Goal: Ask a question: Seek information or help from site administrators or community

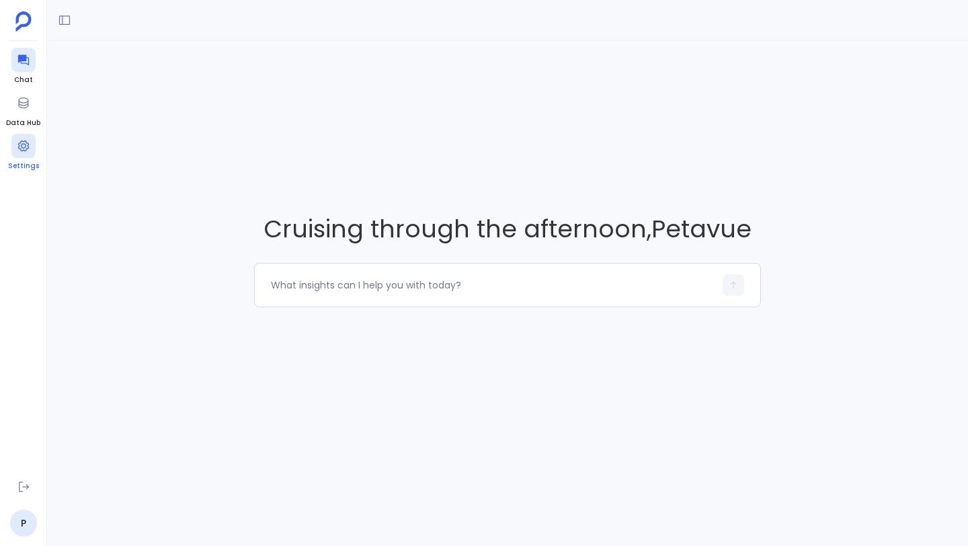
click at [22, 144] on icon at bounding box center [23, 145] width 13 height 13
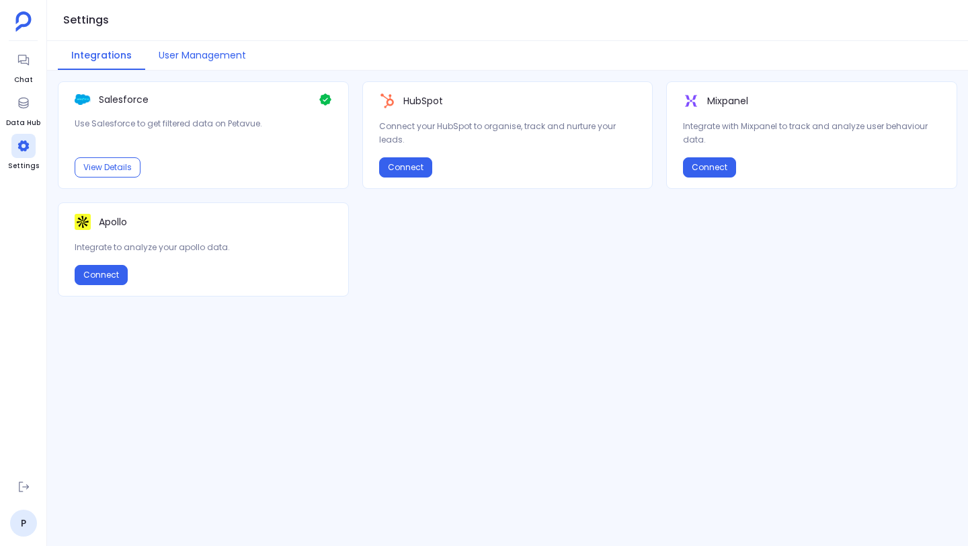
click at [195, 54] on button "User Management" at bounding box center [202, 55] width 114 height 29
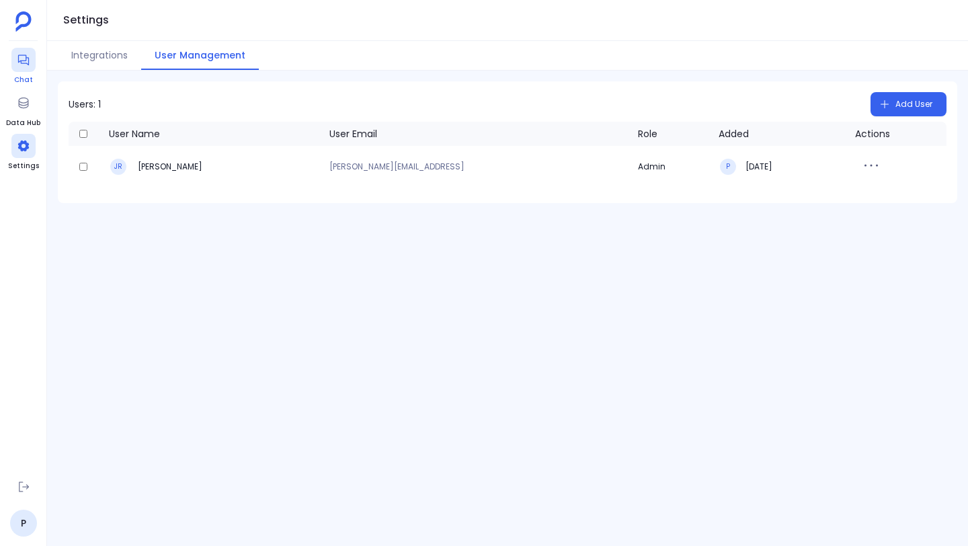
click at [19, 62] on icon at bounding box center [23, 59] width 13 height 13
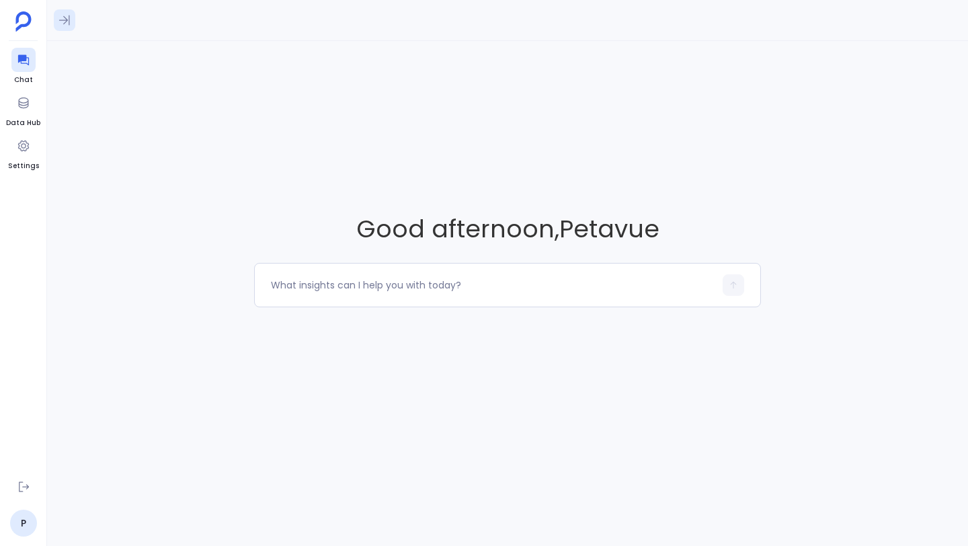
click at [65, 13] on icon at bounding box center [64, 19] width 13 height 13
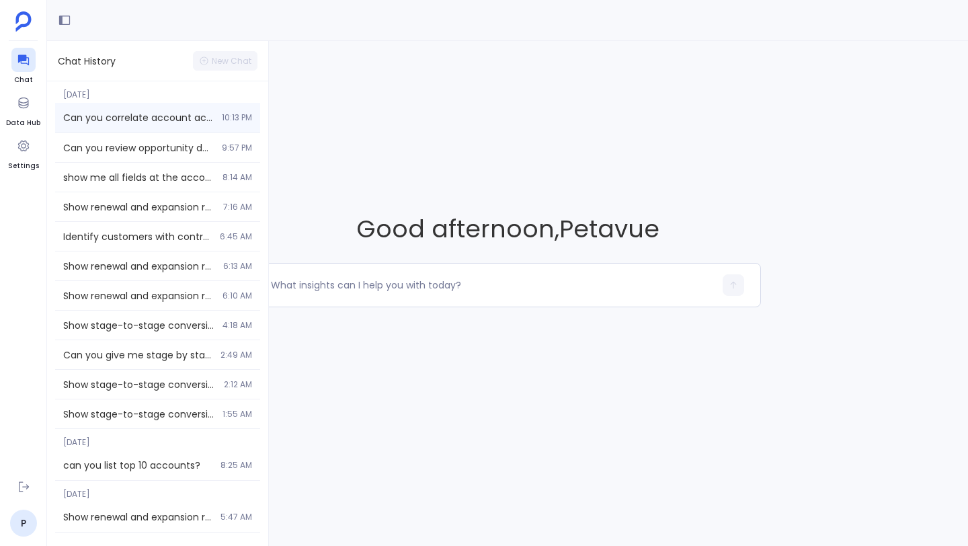
click at [110, 114] on span "Can you correlate account activity with customer retention over the last 18 mon…" at bounding box center [138, 117] width 151 height 13
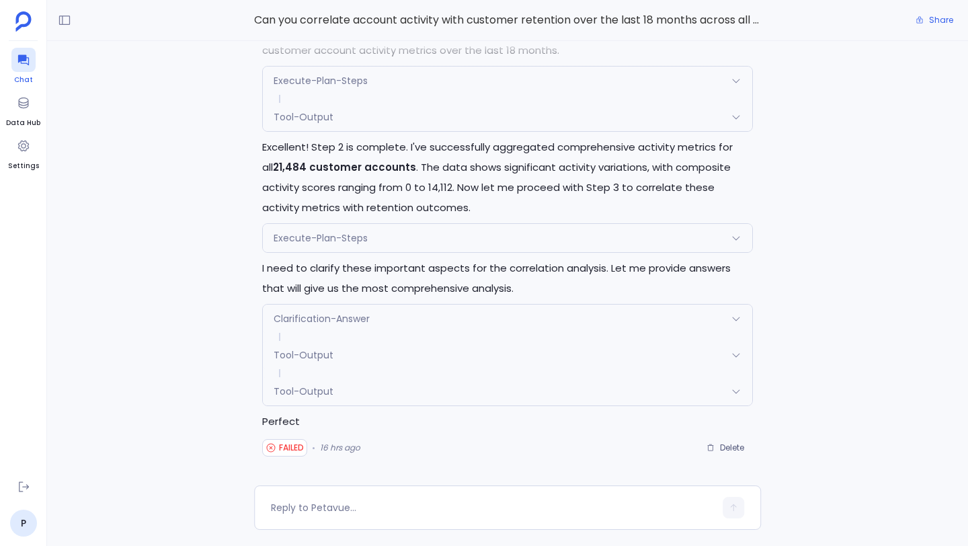
click at [23, 59] on icon at bounding box center [22, 60] width 11 height 11
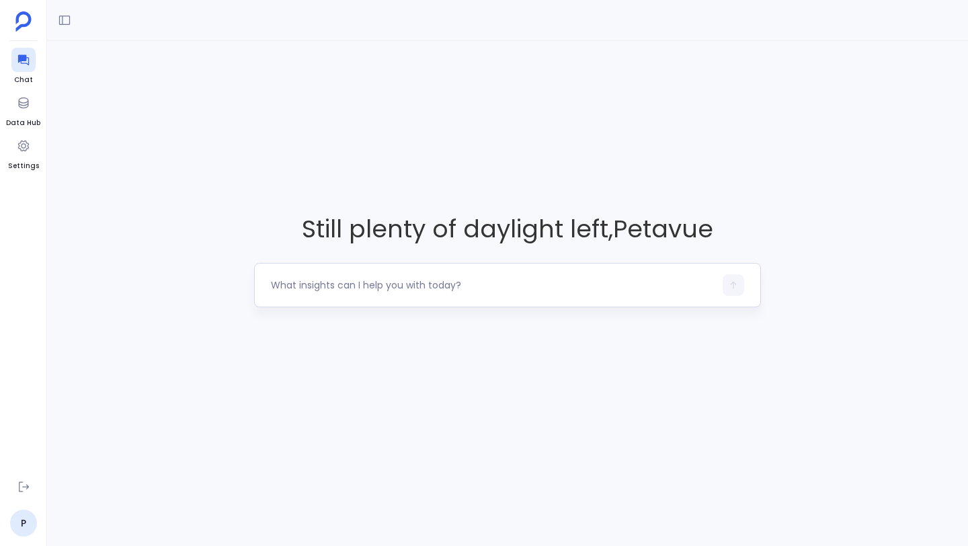
click at [361, 289] on textarea at bounding box center [492, 284] width 443 height 13
type textarea "C"
drag, startPoint x: 449, startPoint y: 283, endPoint x: 314, endPoint y: 284, distance: 134.4
click at [314, 284] on textarea "can you assess paying customer" at bounding box center [492, 284] width 443 height 13
click at [479, 283] on textarea "can you assess paying customer" at bounding box center [492, 284] width 443 height 13
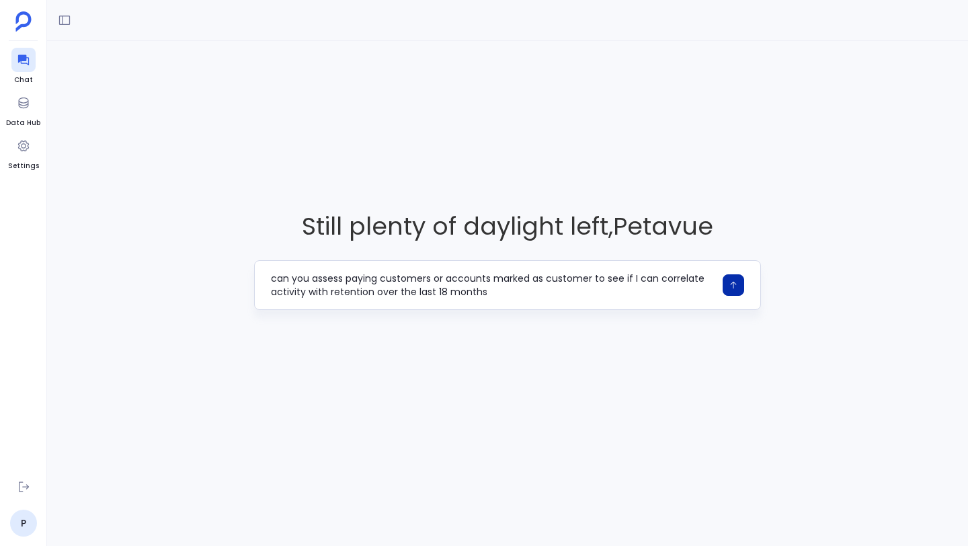
type textarea "can you assess paying customers or accounts marked as customer to see if I can …"
click at [733, 290] on button "button" at bounding box center [733, 285] width 22 height 22
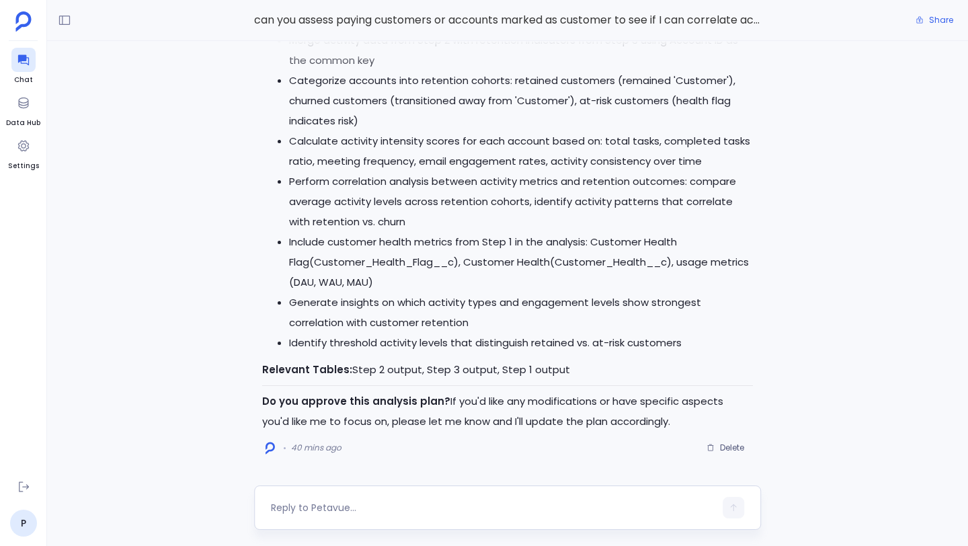
click at [449, 501] on textarea at bounding box center [492, 507] width 443 height 13
type textarea "Approve"
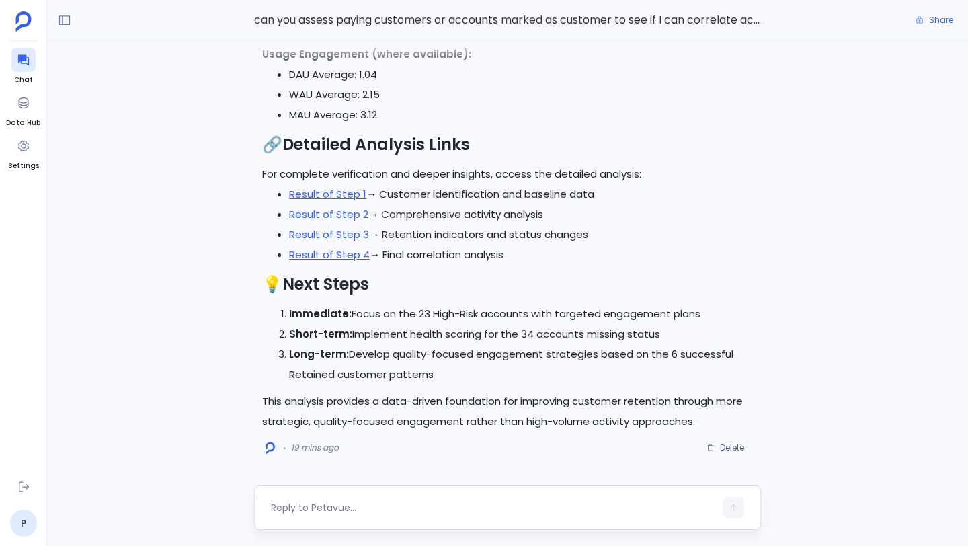
click at [341, 498] on div at bounding box center [492, 508] width 443 height 22
click at [334, 509] on textarea at bounding box center [492, 507] width 443 height 13
type textarea "Can you list the 23 high risk accounts in a table format and also make recommen…"
click at [739, 506] on button "button" at bounding box center [733, 505] width 22 height 22
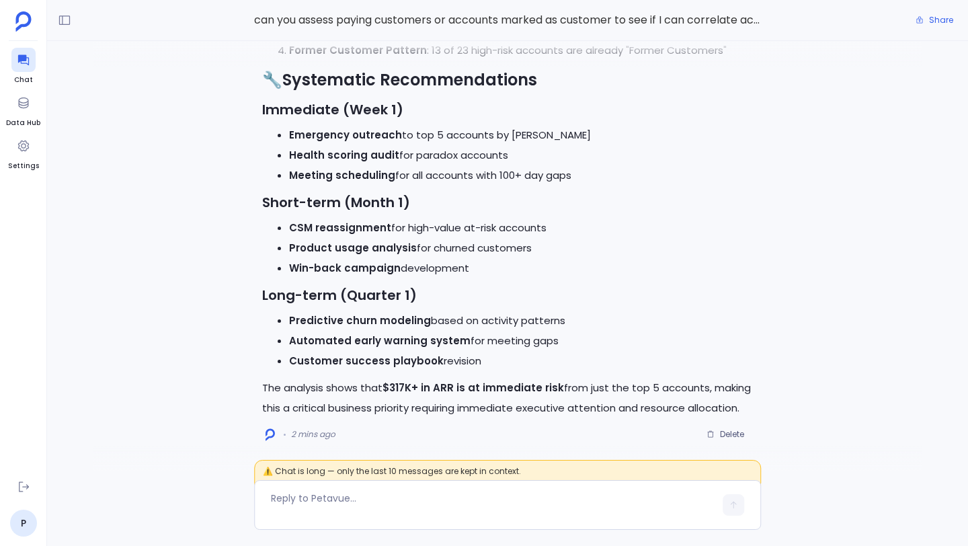
scroll to position [-2, 0]
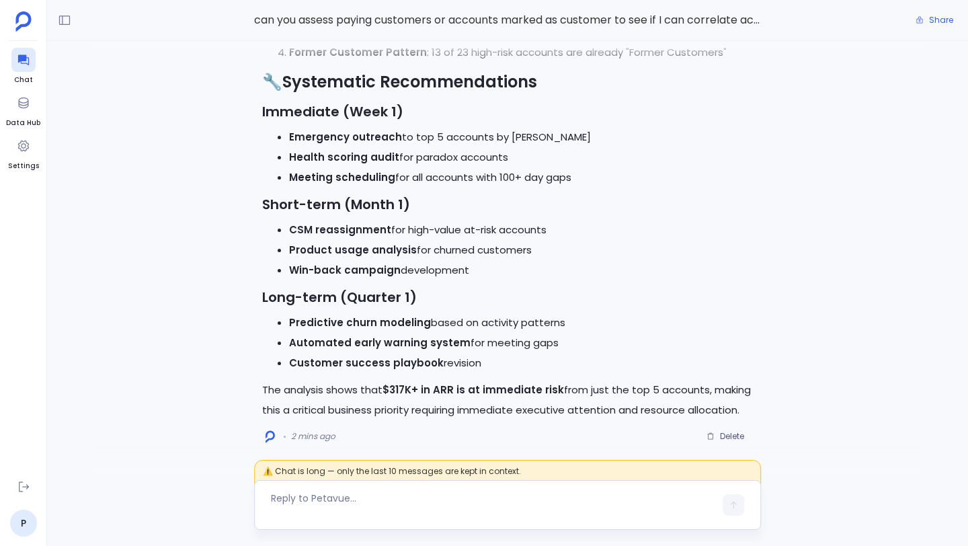
click at [474, 491] on textarea at bounding box center [492, 504] width 443 height 27
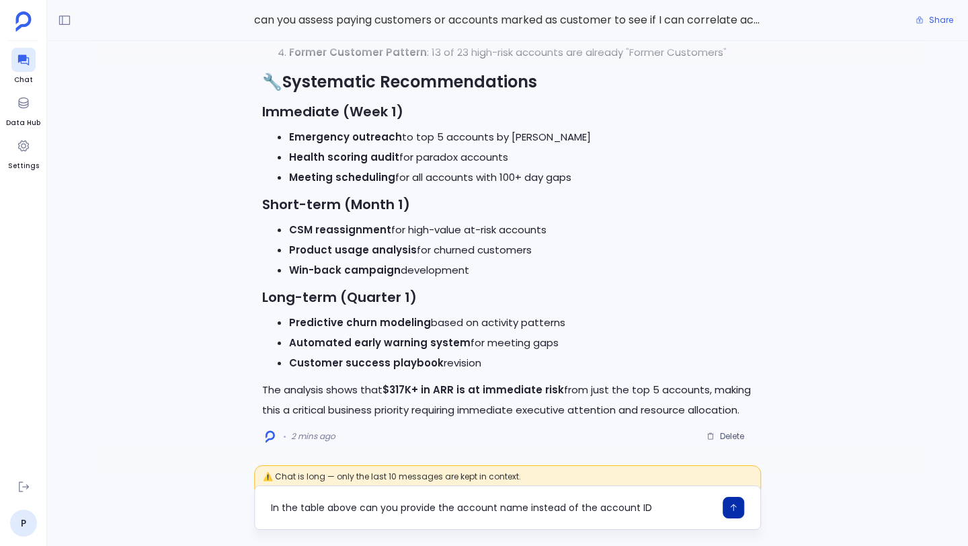
type textarea "In the table above can you provide the account name instead of the account ID"
click at [730, 506] on icon "button" at bounding box center [733, 507] width 6 height 7
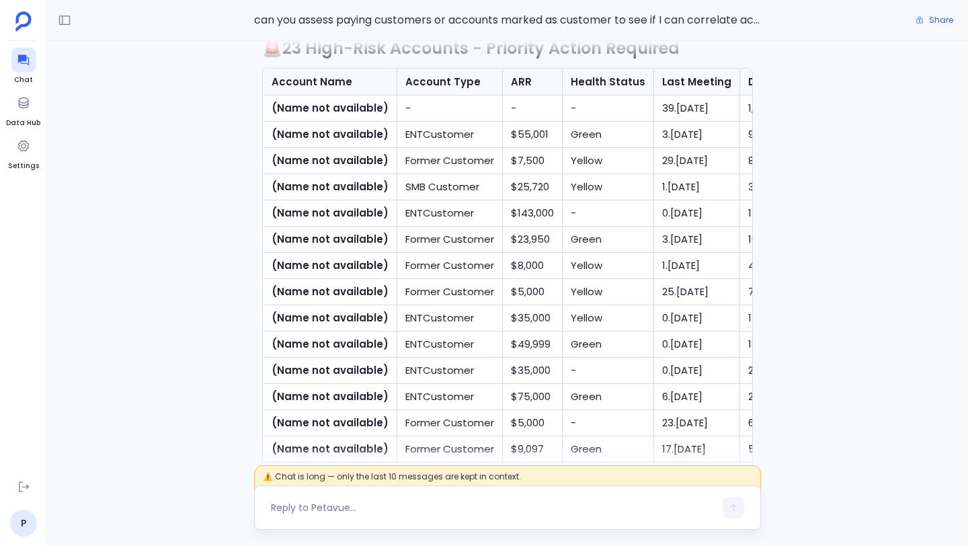
scroll to position [-1234, 0]
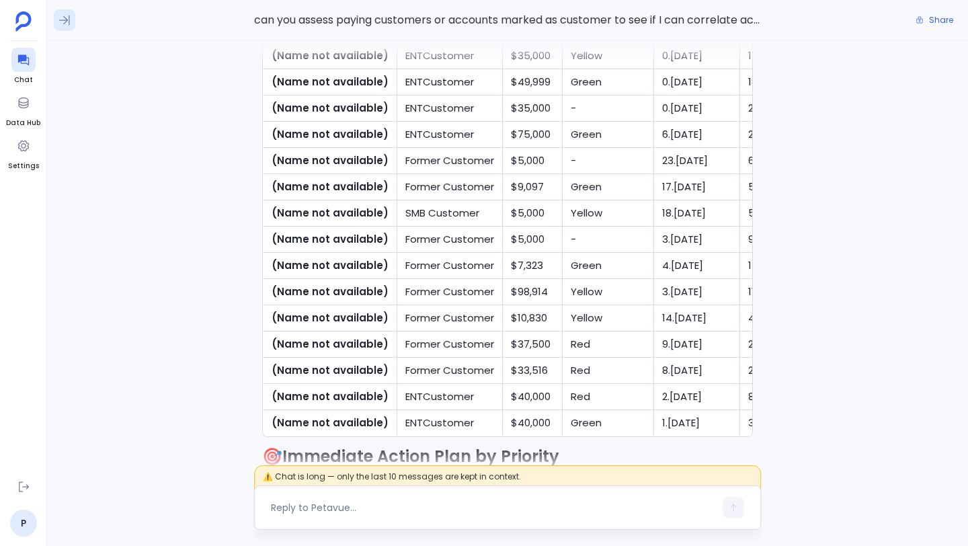
click at [62, 17] on icon at bounding box center [64, 19] width 13 height 13
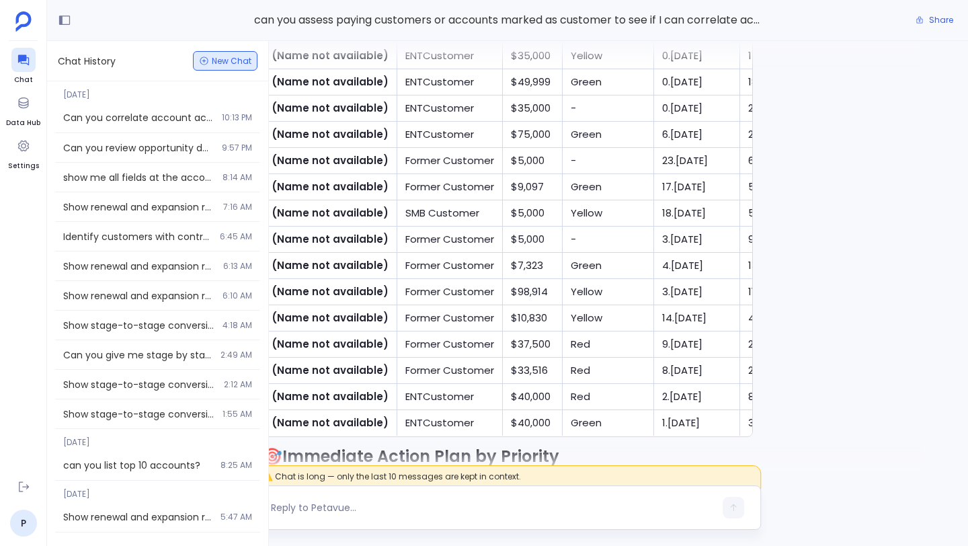
click at [223, 62] on span "New Chat" at bounding box center [232, 61] width 40 height 8
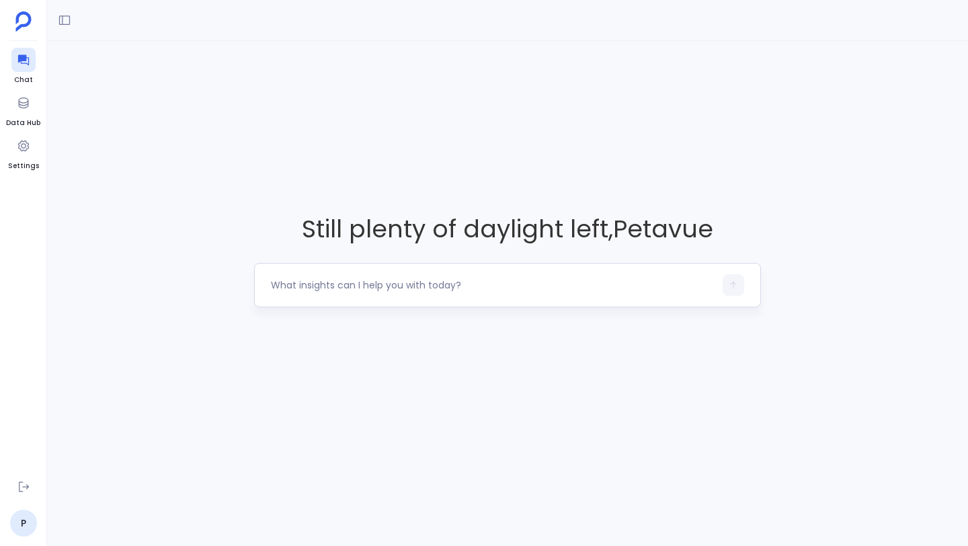
click at [359, 284] on textarea at bounding box center [492, 284] width 443 height 13
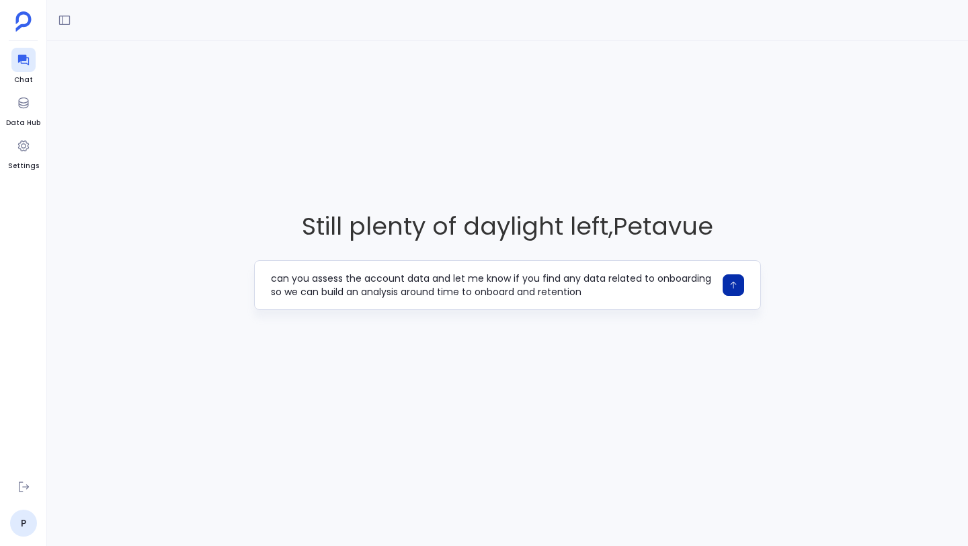
type textarea "can you assess the account data and let me know if you find any data related to…"
click at [736, 286] on icon "button" at bounding box center [732, 284] width 9 height 9
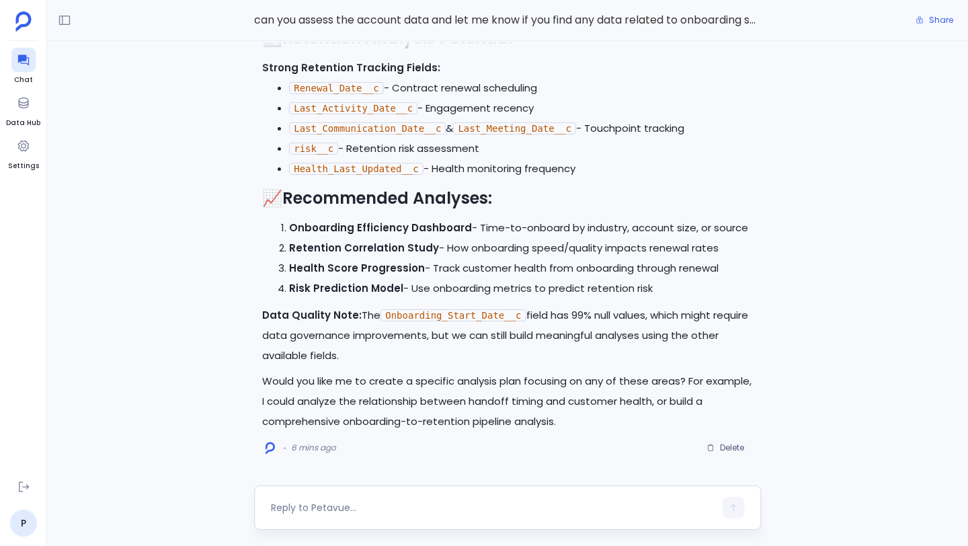
click at [335, 509] on textarea at bounding box center [492, 507] width 443 height 13
type textarea "C"
click at [471, 501] on textarea "How about at the opportunity object?" at bounding box center [492, 507] width 443 height 13
type textarea "How about at the opportunity object?"
click at [732, 511] on icon "button" at bounding box center [732, 507] width 9 height 9
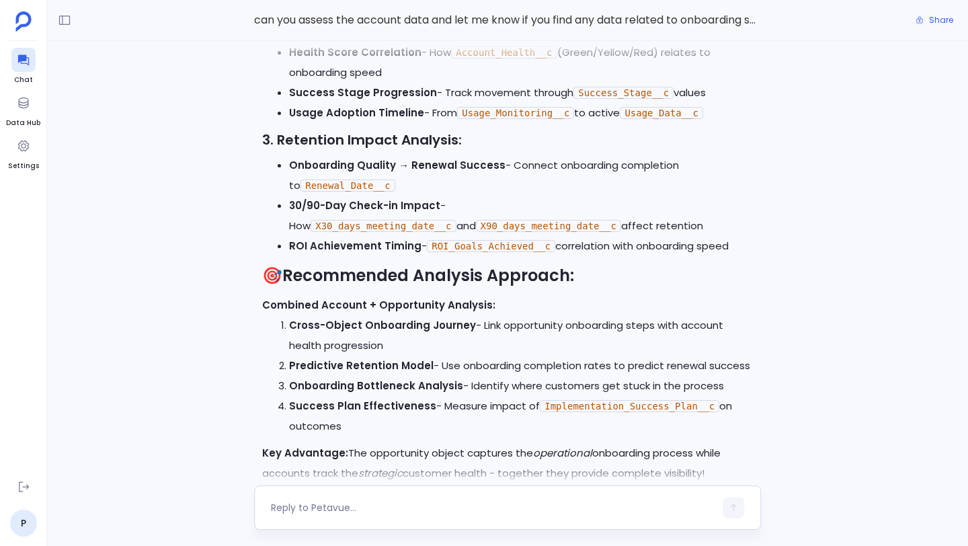
scroll to position [-70, 0]
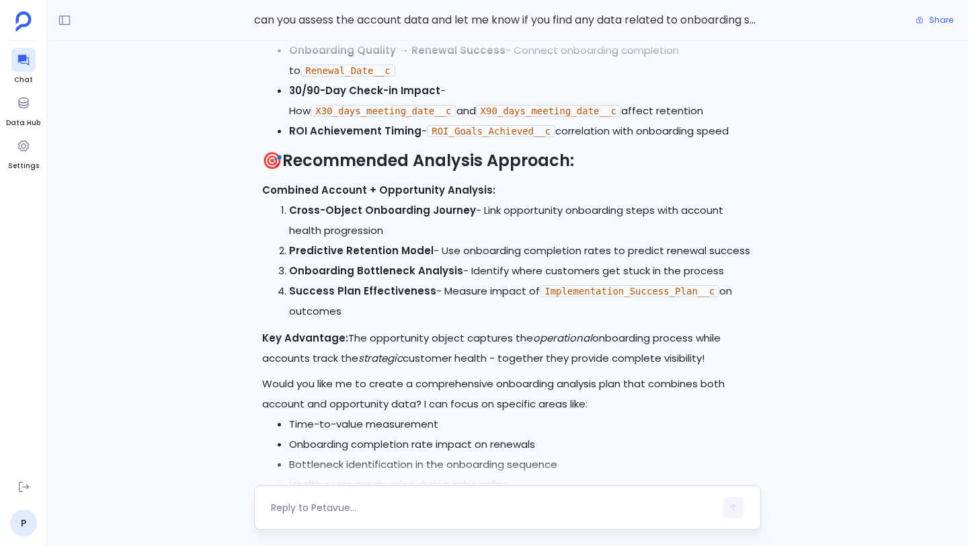
click at [388, 504] on textarea at bounding box center [492, 507] width 443 height 13
type textarea "C"
type textarea "can you proceed with 2"
click at [733, 511] on icon "button" at bounding box center [732, 507] width 9 height 9
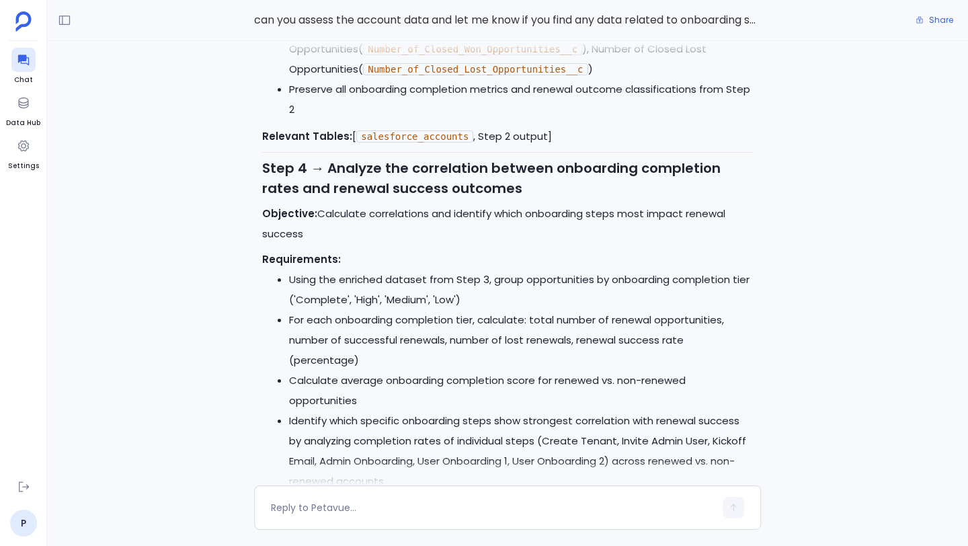
scroll to position [0, 0]
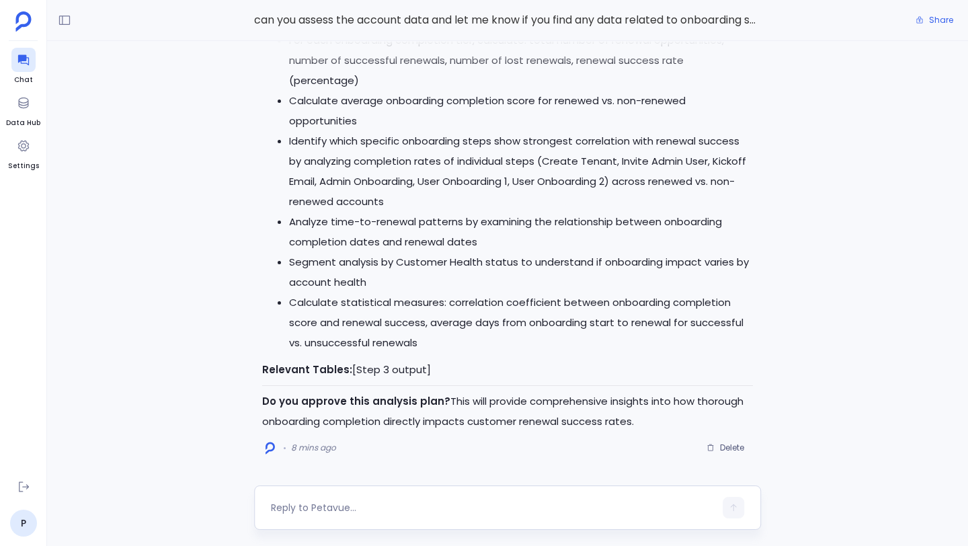
click at [368, 498] on div at bounding box center [492, 508] width 443 height 22
click at [343, 512] on textarea at bounding box center [492, 507] width 443 height 13
type textarea "Approve"
click at [738, 508] on button "button" at bounding box center [733, 508] width 22 height 22
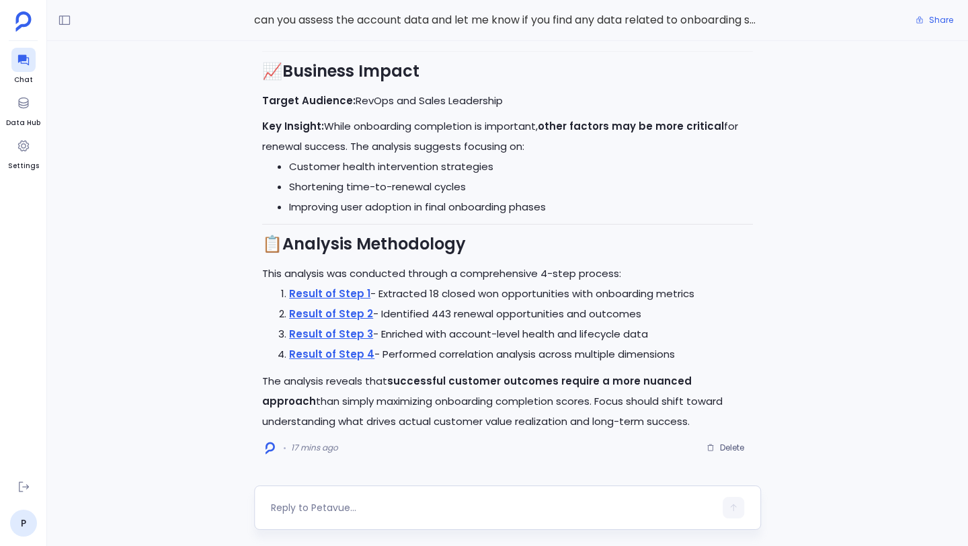
click at [335, 502] on textarea at bounding box center [492, 507] width 443 height 13
type textarea "Is there a field in the opportunity object that indicates opt-in?"
click at [733, 507] on icon "button" at bounding box center [732, 507] width 9 height 9
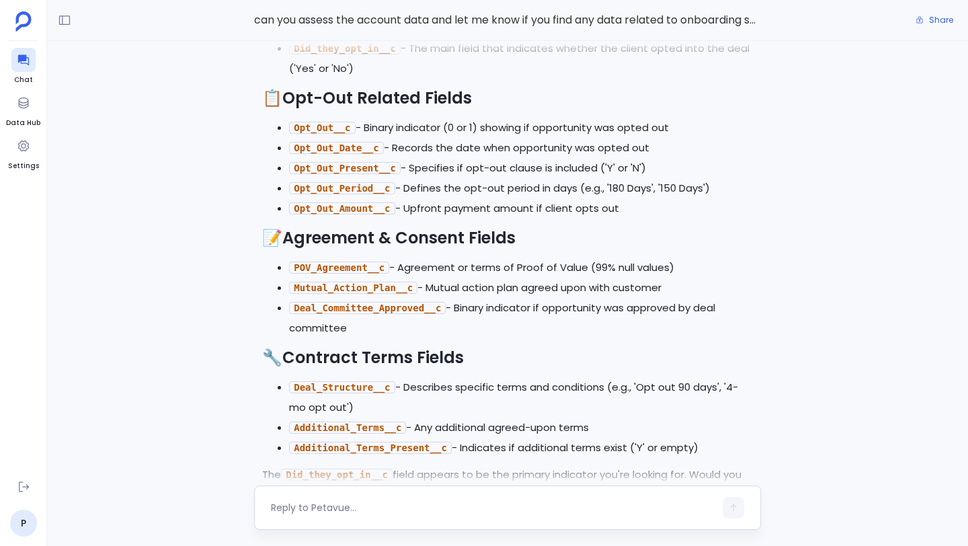
scroll to position [-71, 0]
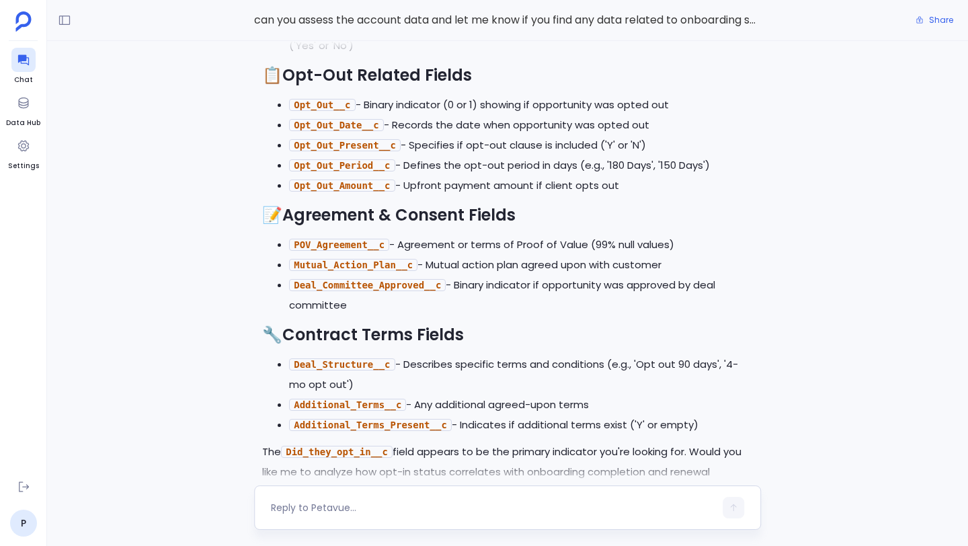
click at [385, 508] on textarea at bounding box center [492, 507] width 443 height 13
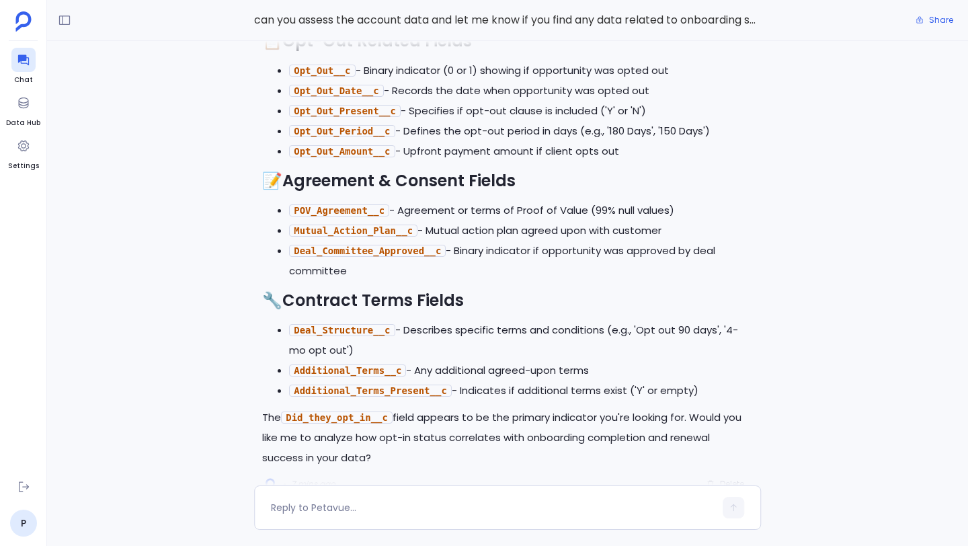
scroll to position [-35, 0]
click at [396, 506] on textarea at bounding box center [492, 507] width 443 height 13
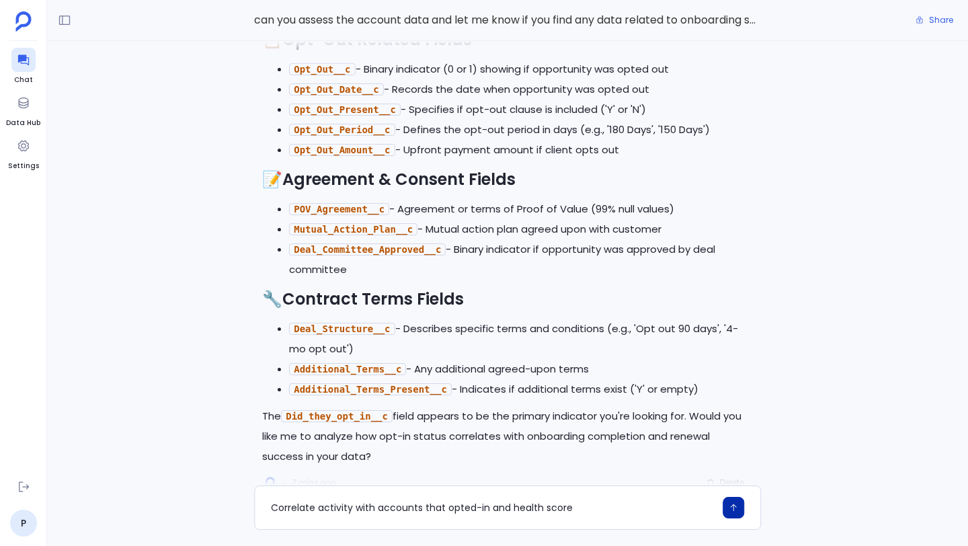
type textarea "Correlate activity with accounts that opted-in and health score"
click at [737, 507] on icon "button" at bounding box center [732, 507] width 9 height 9
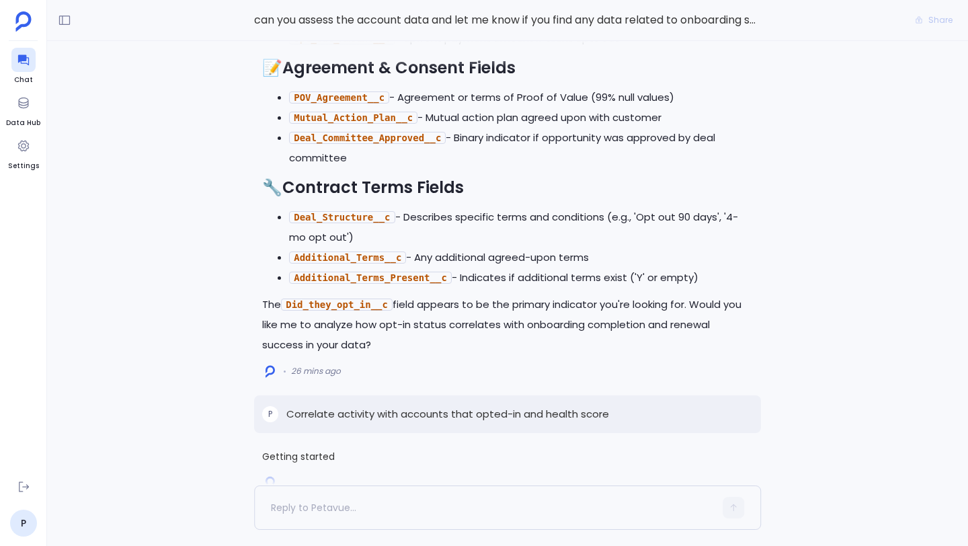
scroll to position [0, 0]
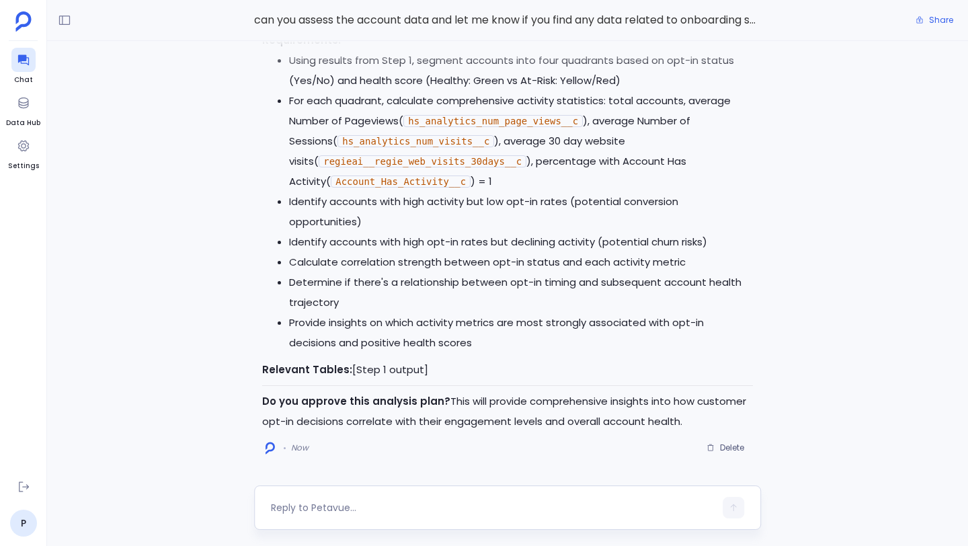
click at [389, 507] on textarea at bounding box center [492, 507] width 443 height 13
type textarea "approve"
click at [731, 507] on icon "button" at bounding box center [732, 507] width 9 height 9
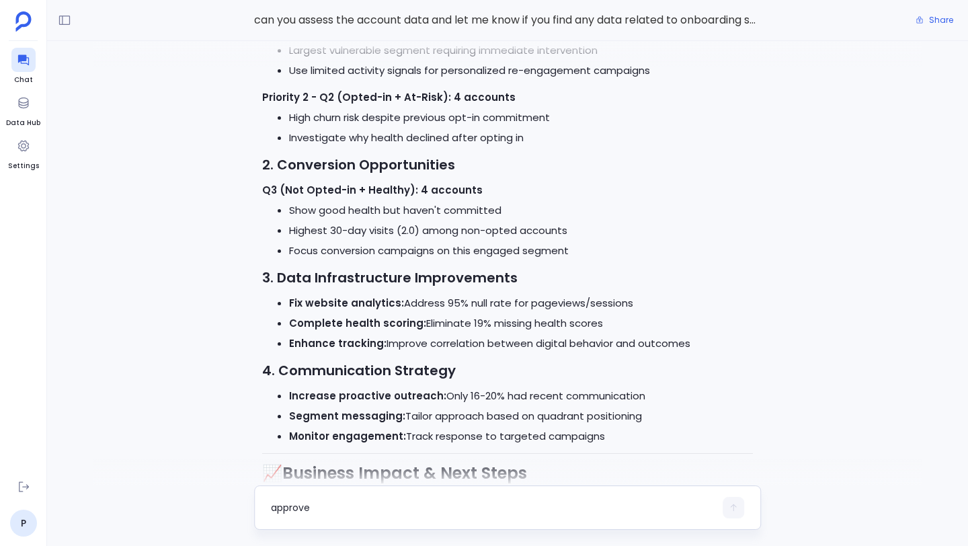
scroll to position [-509, 0]
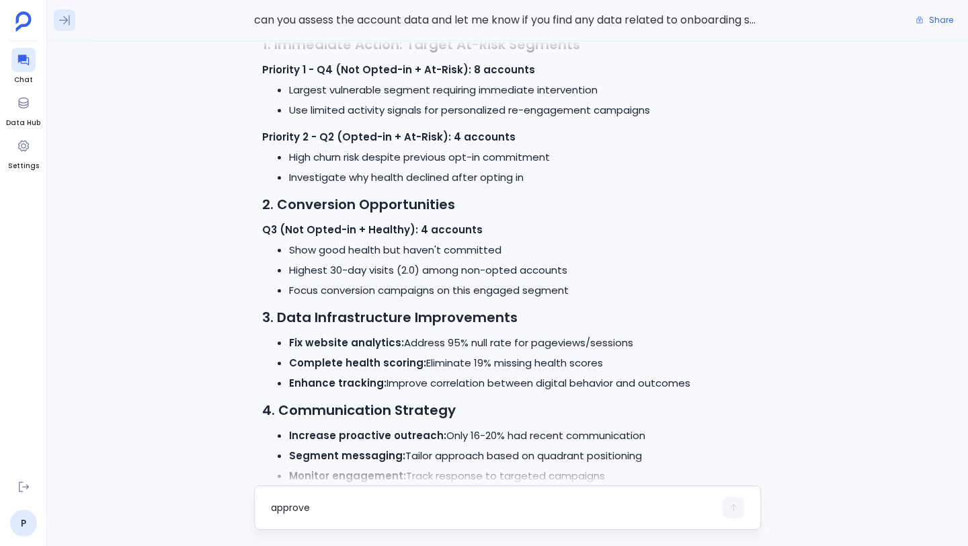
click at [65, 17] on icon at bounding box center [64, 19] width 13 height 13
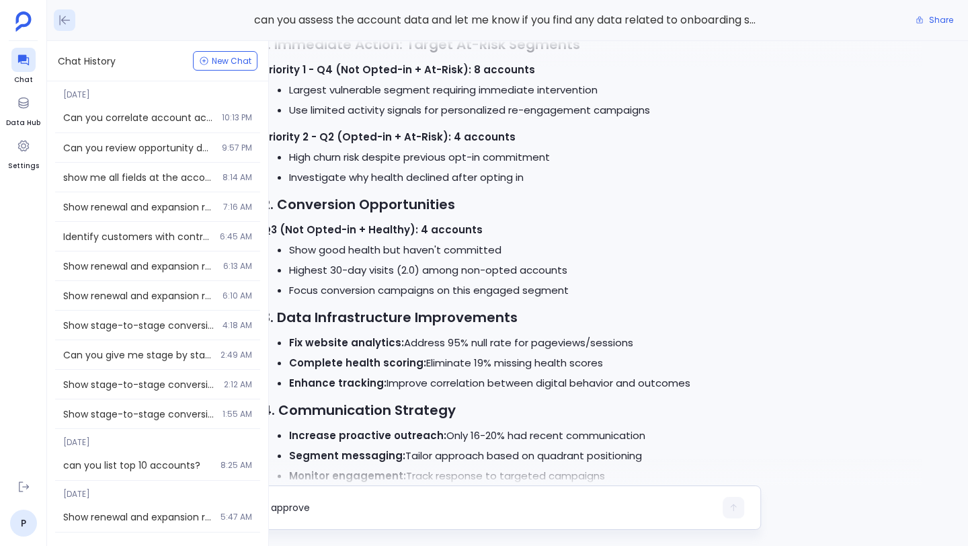
click at [62, 19] on icon at bounding box center [65, 20] width 11 height 10
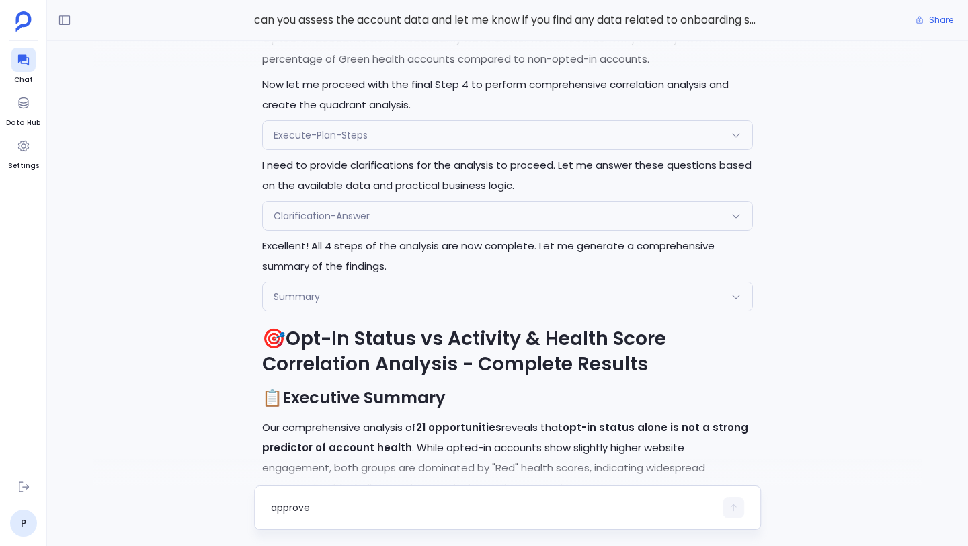
scroll to position [-2030, 0]
